Goal: Information Seeking & Learning: Learn about a topic

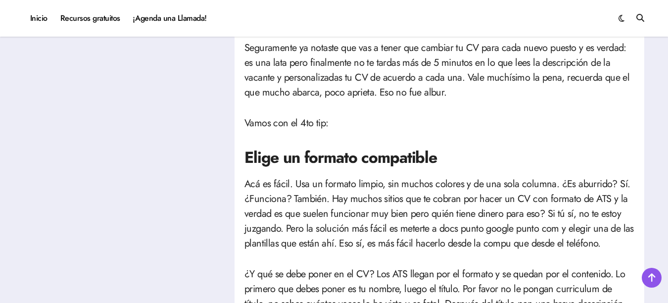
scroll to position [933, 0]
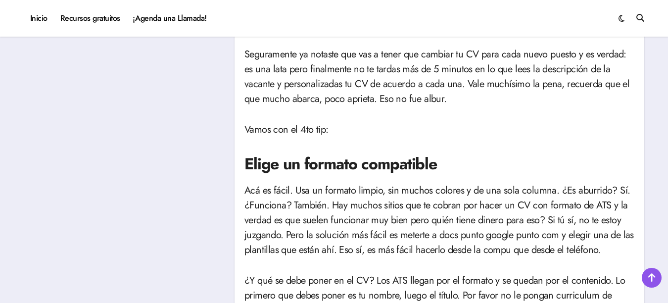
click at [623, 19] on span at bounding box center [622, 18] width 6 height 11
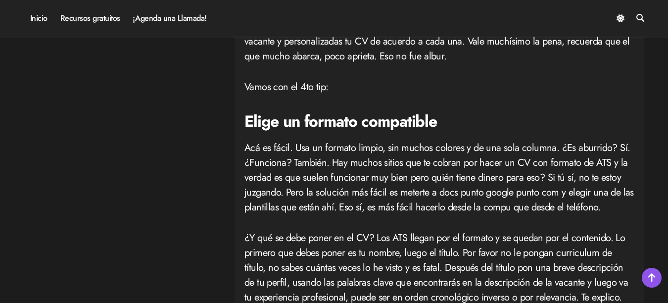
scroll to position [986, 0]
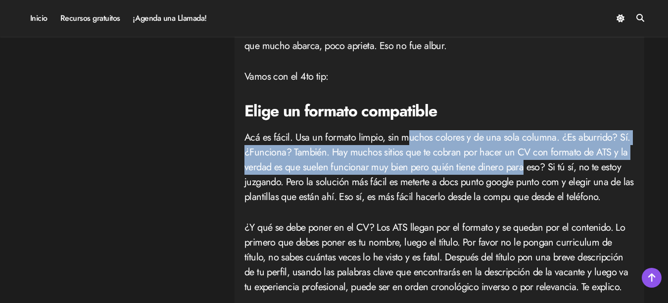
drag, startPoint x: 409, startPoint y: 139, endPoint x: 522, endPoint y: 170, distance: 117.5
click at [522, 170] on p "Acá es fácil. Usa un formato limpio, sin muchos colores y de una sola columna. …" at bounding box center [440, 167] width 390 height 74
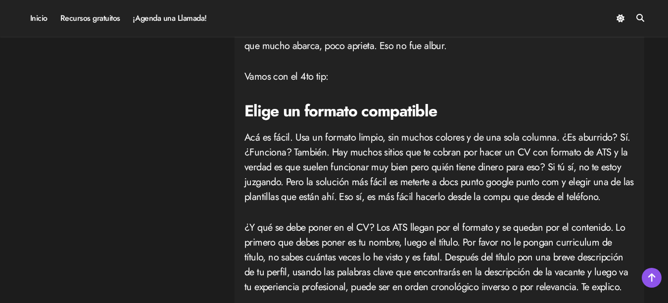
drag, startPoint x: 522, startPoint y: 170, endPoint x: 499, endPoint y: 189, distance: 29.9
click at [499, 189] on p "Acá es fácil. Usa un formato limpio, sin muchos colores y de una sola columna. …" at bounding box center [440, 167] width 390 height 74
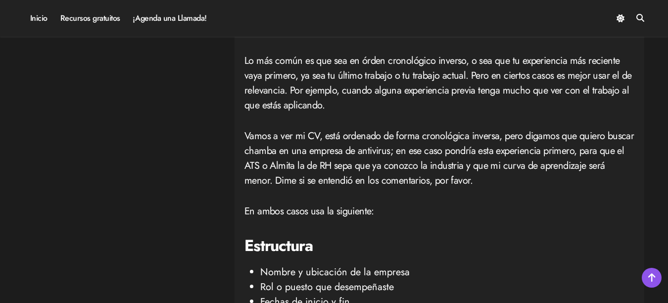
scroll to position [1249, 0]
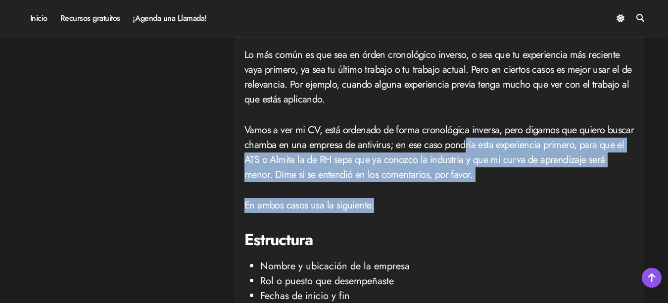
drag, startPoint x: 463, startPoint y: 151, endPoint x: 455, endPoint y: 183, distance: 32.8
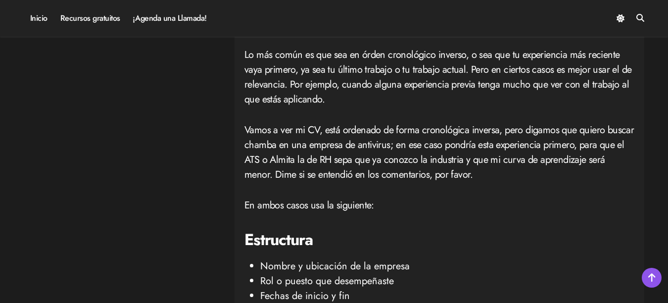
click at [433, 237] on h2 "Estructura" at bounding box center [440, 240] width 390 height 22
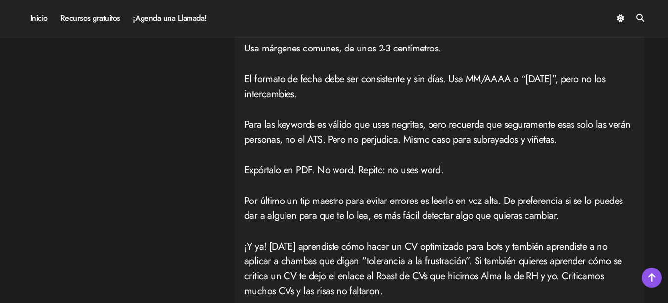
scroll to position [1971, 0]
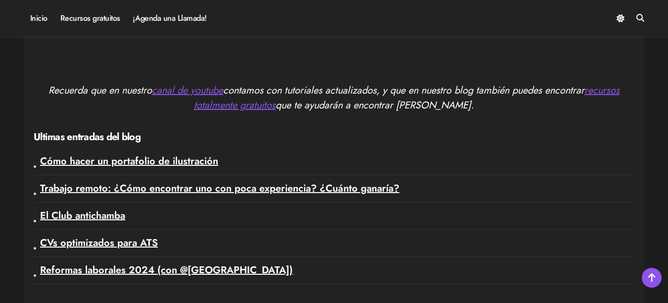
scroll to position [2352, 0]
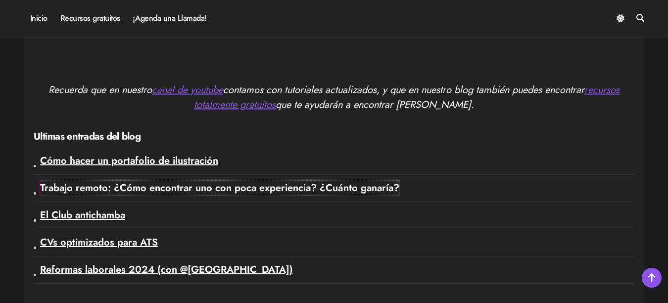
click at [149, 186] on link "Trabajo remoto: ¿Cómo encontrar uno con poca experiencia? ¿Cuánto ganaría?" at bounding box center [219, 188] width 359 height 14
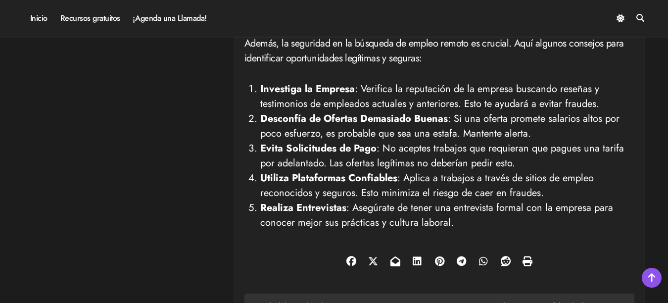
scroll to position [2005, 0]
